Goal: Ask a question

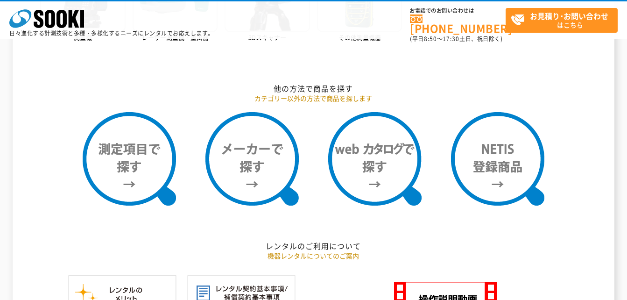
scroll to position [700, 0]
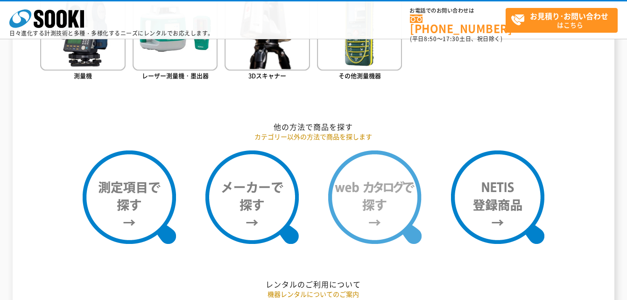
click at [373, 184] on img at bounding box center [374, 196] width 93 height 93
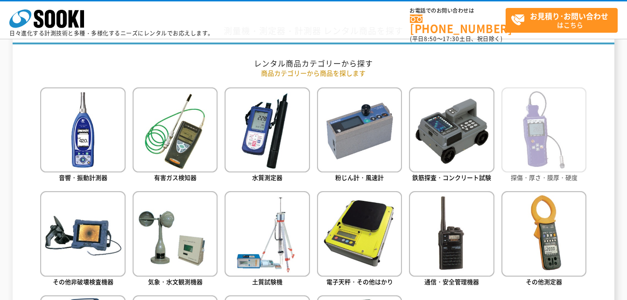
scroll to position [280, 0]
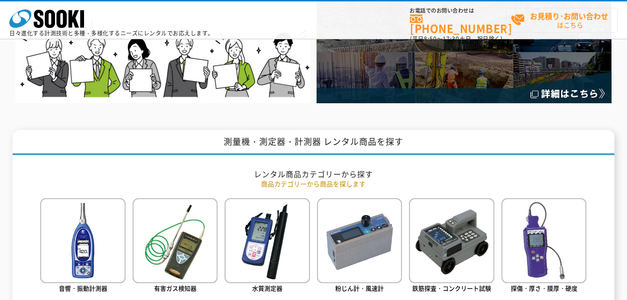
click at [551, 24] on span "お見積り･お問い合わせ はこちら" at bounding box center [564, 19] width 106 height 23
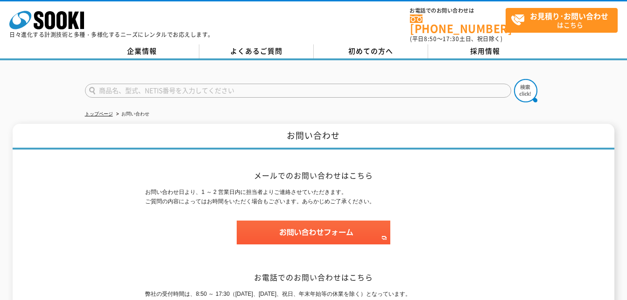
click at [247, 84] on input "text" at bounding box center [298, 91] width 426 height 14
type input "質量計"
click at [514, 79] on button at bounding box center [525, 90] width 23 height 23
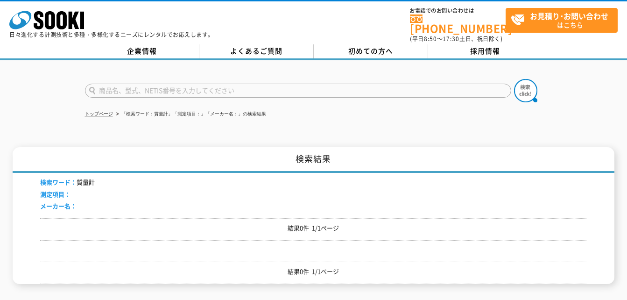
drag, startPoint x: 178, startPoint y: 84, endPoint x: 191, endPoint y: 84, distance: 13.1
click at [179, 84] on input "text" at bounding box center [298, 91] width 426 height 14
type input "重量計"
click at [514, 79] on button at bounding box center [525, 90] width 23 height 23
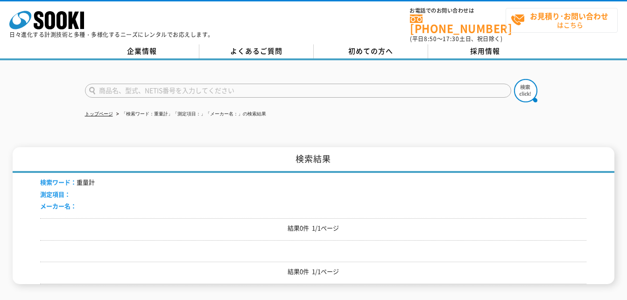
click at [550, 23] on span "お見積り･お問い合わせ はこちら" at bounding box center [564, 19] width 106 height 23
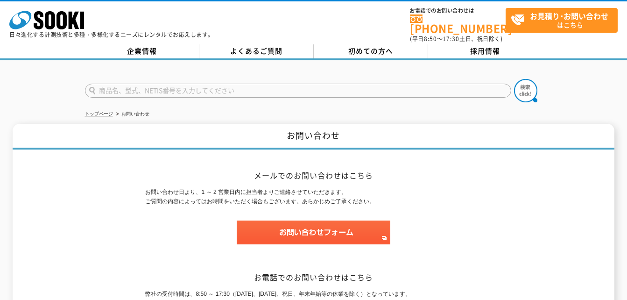
scroll to position [47, 0]
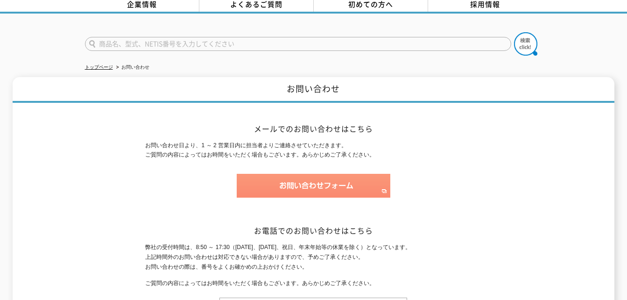
click at [299, 178] on img at bounding box center [314, 186] width 154 height 24
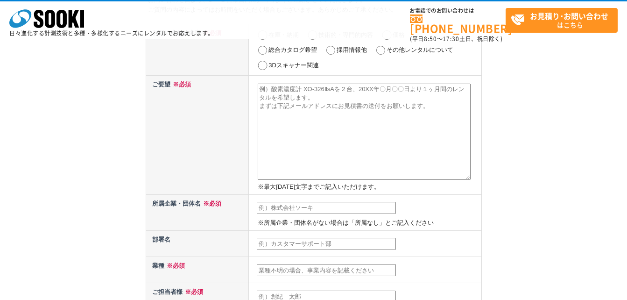
scroll to position [47, 0]
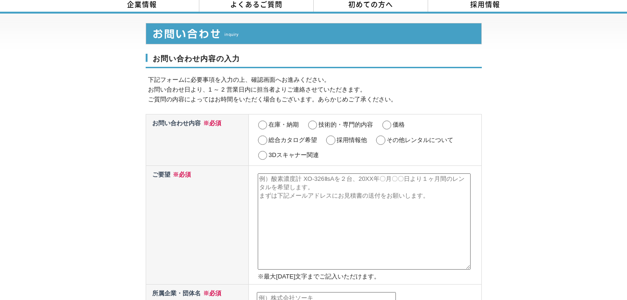
click at [308, 177] on textarea at bounding box center [364, 221] width 213 height 96
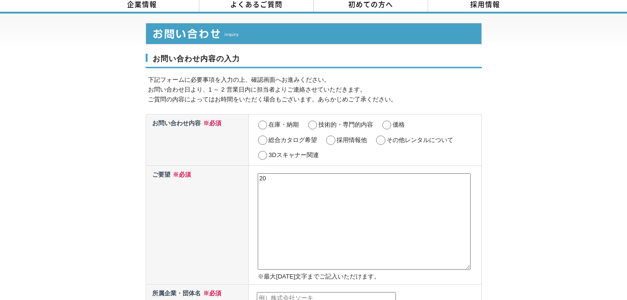
type textarea "2"
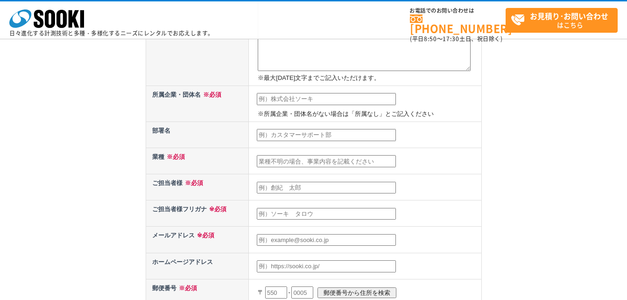
scroll to position [187, 0]
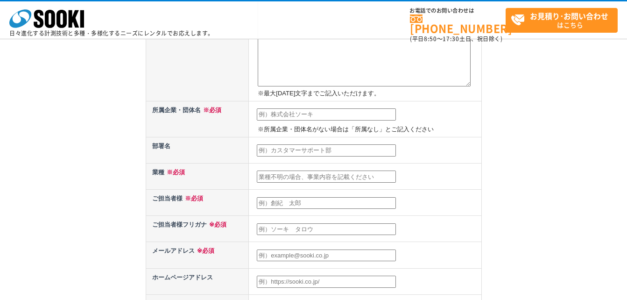
type textarea "100㎏以上計れる、質量計、重量計、のレンタルはありますか？"
click at [324, 112] on input "text" at bounding box center [326, 114] width 139 height 12
type input "日興電気通信株式会社"
click at [315, 150] on input "text" at bounding box center [326, 150] width 139 height 12
type input "システム検査部"
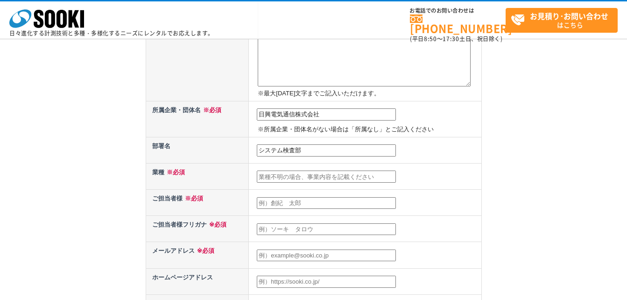
click at [303, 178] on input "text" at bounding box center [326, 176] width 139 height 12
type input "製造業"
click at [287, 203] on input "text" at bounding box center [326, 203] width 139 height 12
type input "ウ"
type input "え"
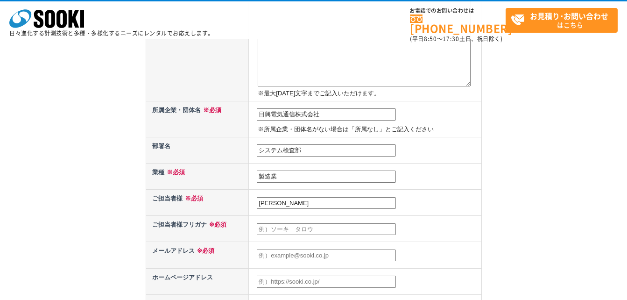
type input "植原淳"
click at [297, 228] on input "text" at bounding box center [326, 229] width 139 height 12
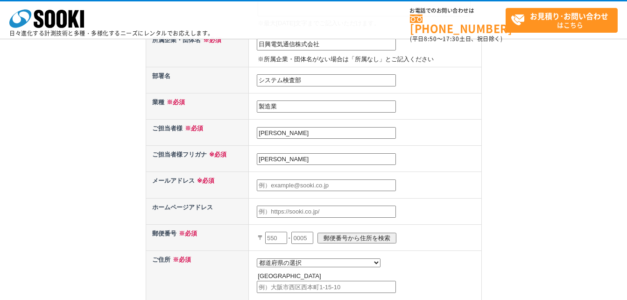
scroll to position [280, 0]
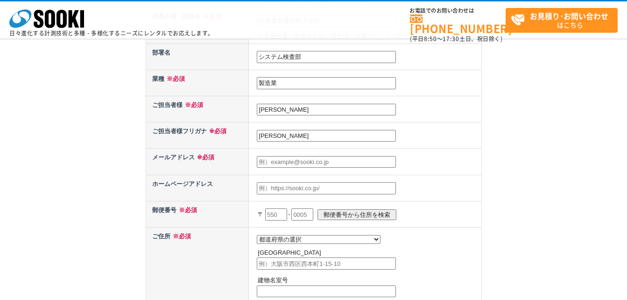
type input "ウエハラアツシ"
click at [282, 162] on input "text" at bounding box center [326, 162] width 139 height 12
type input "uehara"
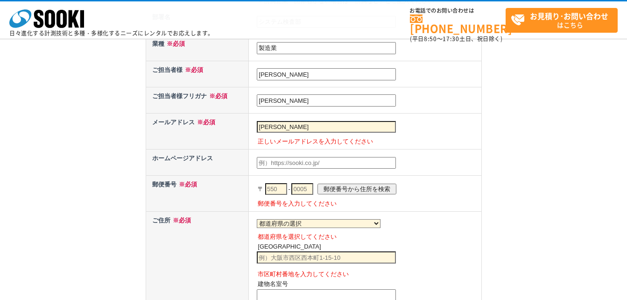
scroll to position [467, 0]
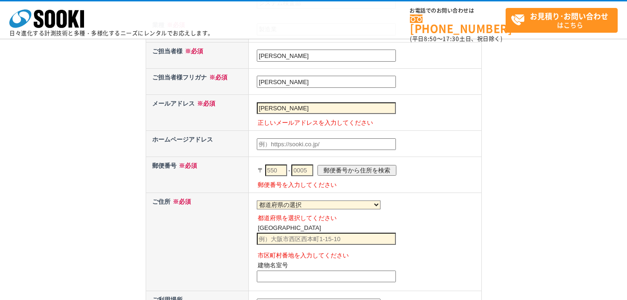
click at [283, 105] on input "uehara" at bounding box center [326, 108] width 139 height 12
type input "uehara@ndtc.co.jp"
click at [302, 141] on input "text" at bounding box center [326, 144] width 139 height 12
type input "uehara@ndtc.co.jp"
click at [346, 199] on td "都道府県の選択 北海道 青森県 岩手県 宮城県 秋田県 山形県 福島県 茨城県 栃木県 群馬県 埼玉県 千葉県 東京都 神奈川県 新潟県 富山県 石川県 福井…" at bounding box center [365, 242] width 233 height 98
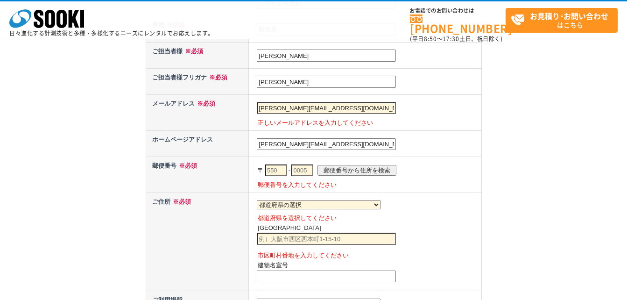
drag, startPoint x: 281, startPoint y: 175, endPoint x: 285, endPoint y: 173, distance: 4.8
click at [281, 175] on input "text" at bounding box center [276, 170] width 22 height 12
type input "227"
click at [312, 167] on input "text" at bounding box center [302, 170] width 22 height 12
type input "0033"
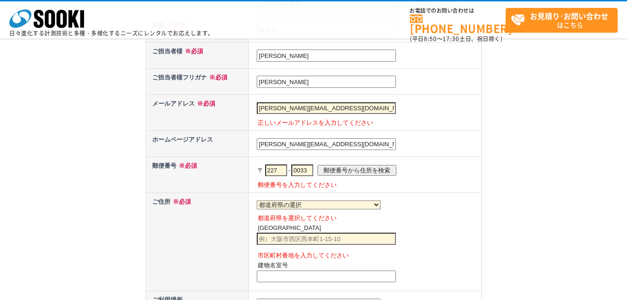
click at [362, 170] on input "郵便番号から住所を検索" at bounding box center [357, 170] width 79 height 11
select select "14"
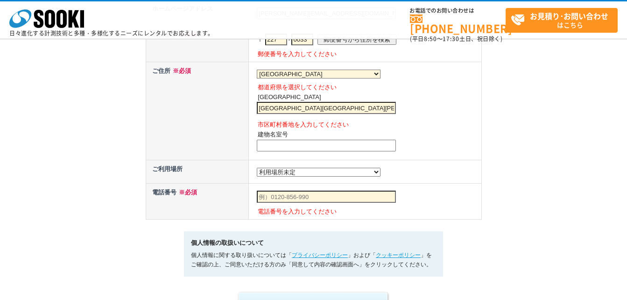
scroll to position [607, 0]
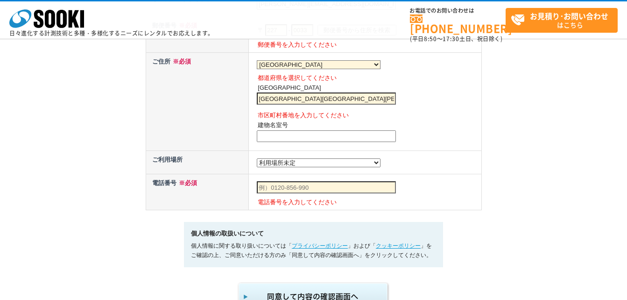
click at [343, 105] on input "横浜市青葉区鴨志田町" at bounding box center [326, 98] width 139 height 12
type input "横浜市青葉区鴨志田町440"
click at [379, 160] on td "都道府県の選択 利用場所未定 北海道 青森県 岩手県 宮城県 秋田県 山形県 福島県 茨城県 栃木県 群馬県 埼玉県 千葉県 東京都 神奈川県 新潟県 富山県…" at bounding box center [365, 162] width 233 height 23
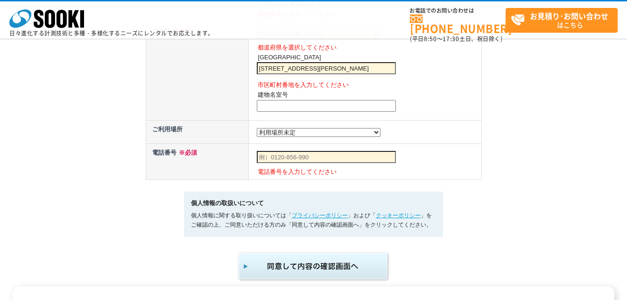
scroll to position [654, 0]
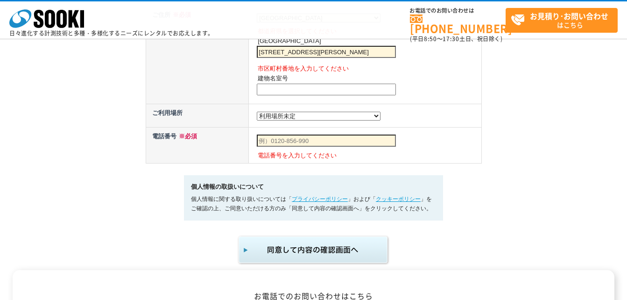
click at [295, 120] on select "都道府県の選択 利用場所未定 北海道 青森県 岩手県 宮城県 秋田県 山形県 福島県 茨城県 栃木県 群馬県 埼玉県 千葉県 東京都 神奈川県 新潟県 富山県…" at bounding box center [319, 116] width 124 height 9
select select "14"
click at [257, 113] on select "都道府県の選択 利用場所未定 北海道 青森県 岩手県 宮城県 秋田県 山形県 福島県 茨城県 栃木県 群馬県 埼玉県 千葉県 東京都 神奈川県 新潟県 富山県…" at bounding box center [319, 116] width 124 height 9
click at [357, 147] on input "text" at bounding box center [326, 140] width 139 height 12
type input "0459636440"
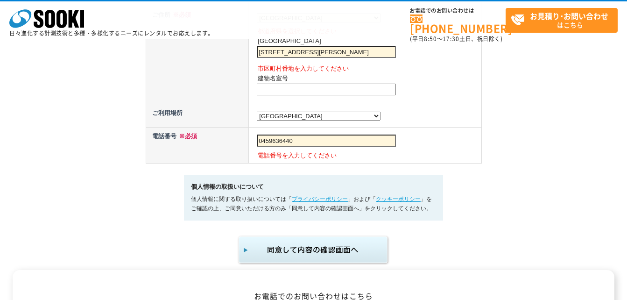
click at [343, 255] on img "submit" at bounding box center [313, 249] width 153 height 31
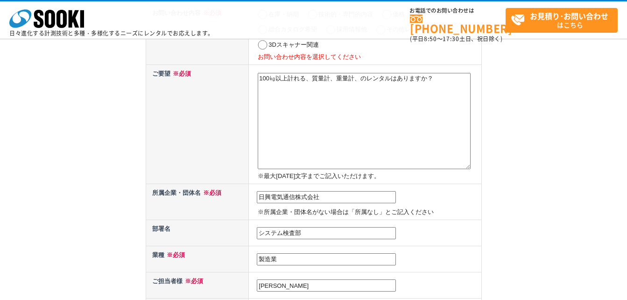
scroll to position [93, 0]
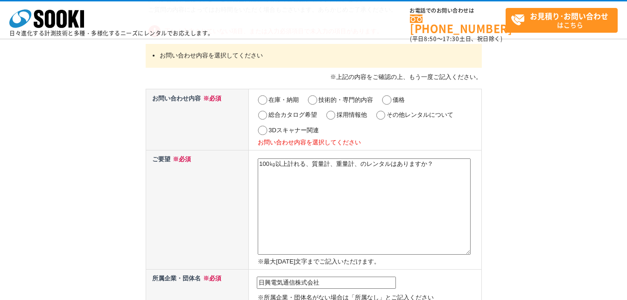
click at [395, 115] on label "その他レンタルについて" at bounding box center [420, 114] width 67 height 7
click at [387, 115] on input "その他レンタルについて" at bounding box center [381, 115] width 12 height 9
radio input "true"
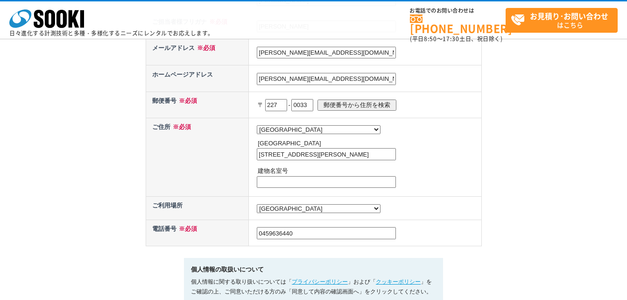
scroll to position [607, 0]
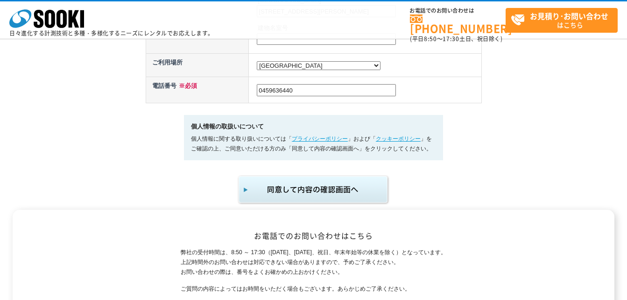
click at [327, 200] on img "submit" at bounding box center [313, 189] width 153 height 31
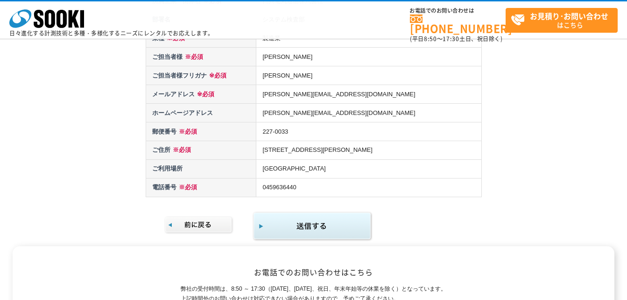
scroll to position [280, 0]
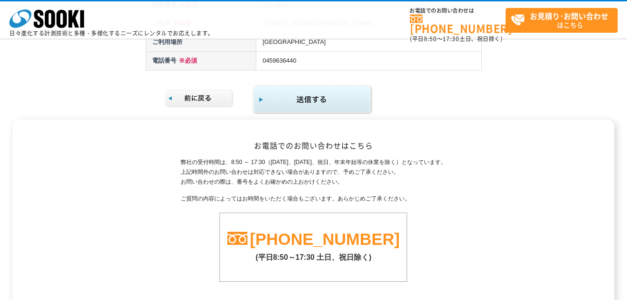
click at [316, 99] on img "submit" at bounding box center [313, 100] width 120 height 30
